Goal: Information Seeking & Learning: Find specific page/section

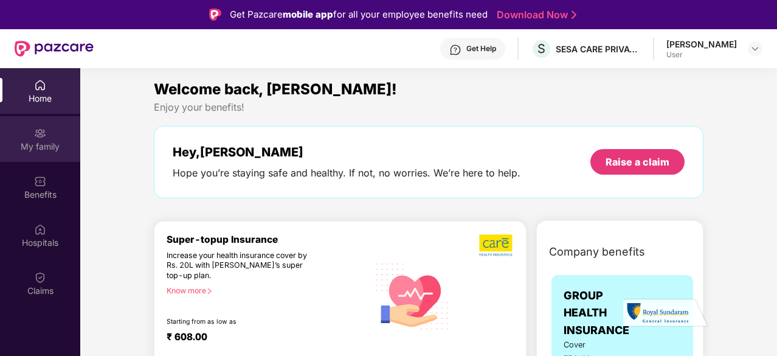
click at [47, 137] on div "My family" at bounding box center [40, 139] width 80 height 46
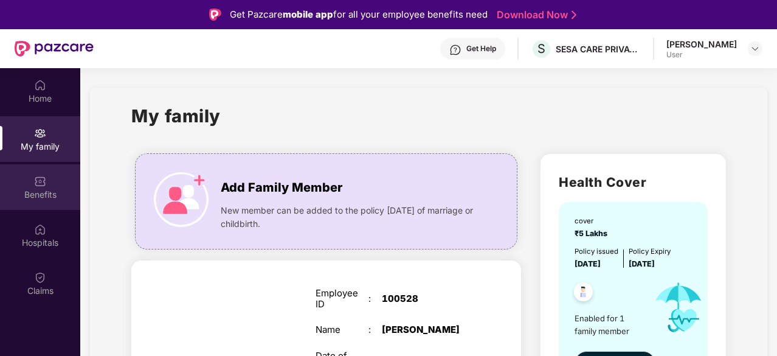
click at [38, 180] on img at bounding box center [40, 181] width 12 height 12
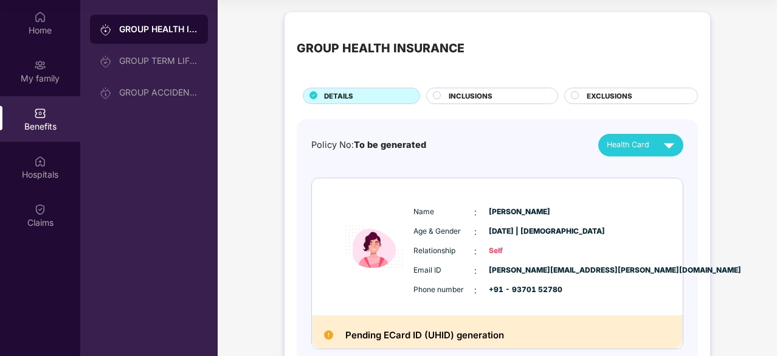
scroll to position [40, 0]
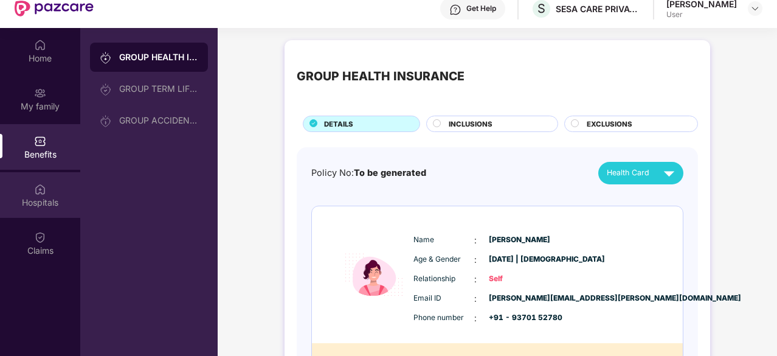
click at [43, 196] on div "Hospitals" at bounding box center [40, 202] width 80 height 12
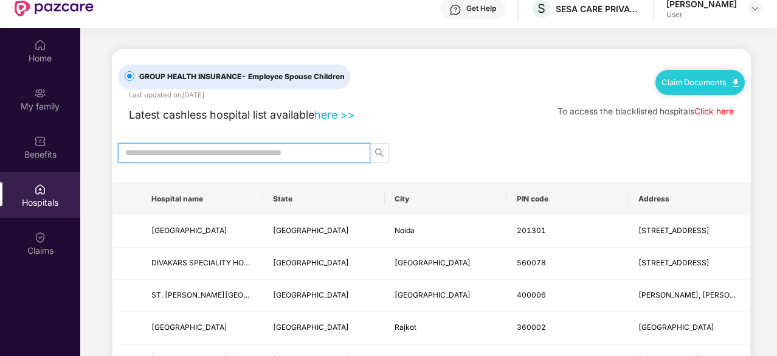
click at [272, 152] on input "text" at bounding box center [239, 152] width 228 height 13
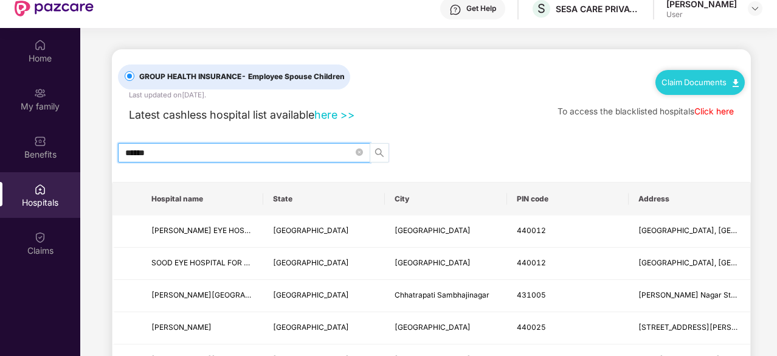
click at [378, 150] on icon "search" at bounding box center [380, 153] width 10 height 10
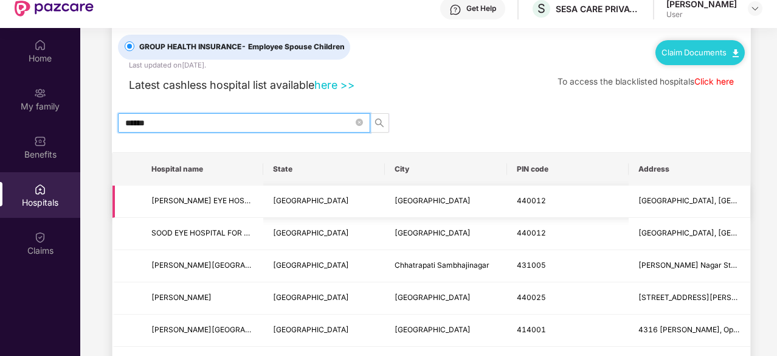
scroll to position [0, 0]
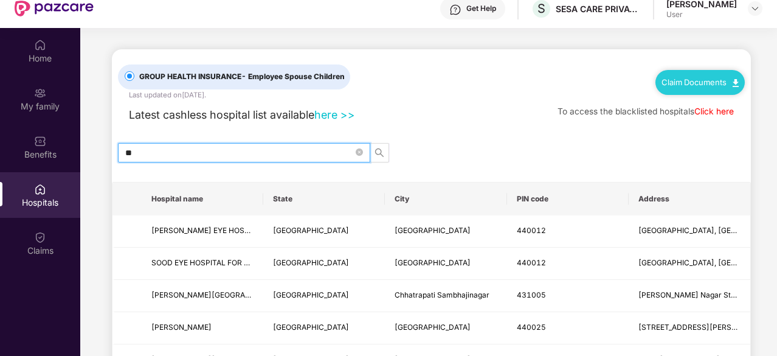
type input "*"
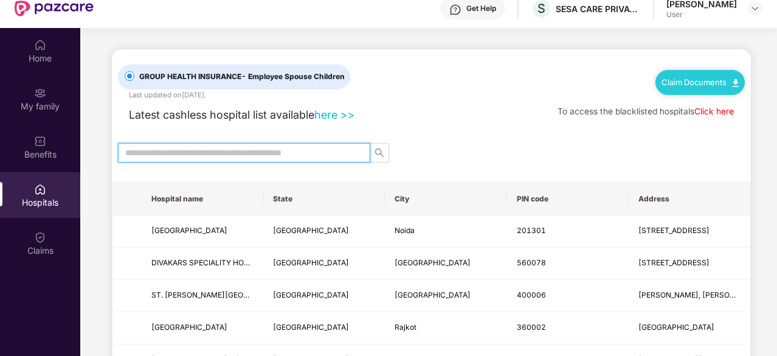
click at [212, 157] on input "text" at bounding box center [239, 152] width 228 height 13
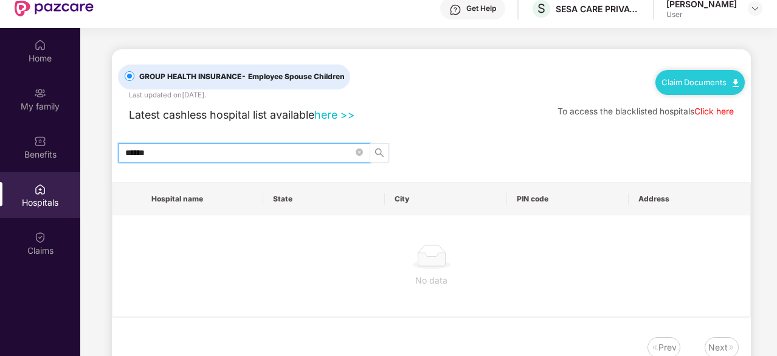
click at [386, 151] on span "search" at bounding box center [379, 153] width 18 height 10
click at [379, 148] on icon "search" at bounding box center [380, 153] width 10 height 10
type input "*"
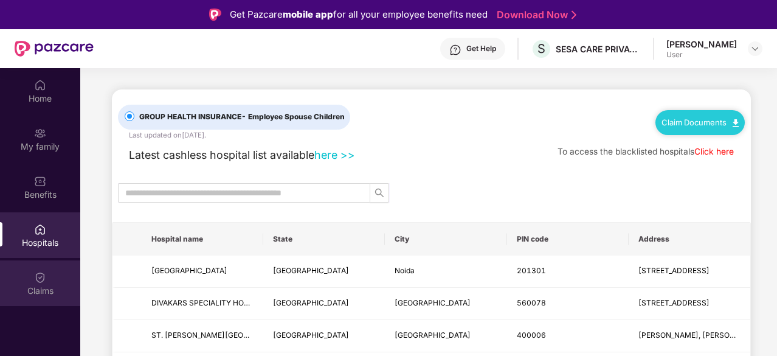
click at [36, 282] on img at bounding box center [40, 277] width 12 height 12
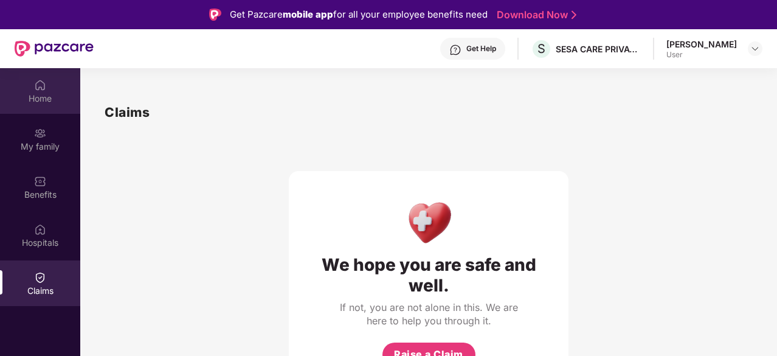
click at [39, 89] on img at bounding box center [40, 85] width 12 height 12
